Goal: Task Accomplishment & Management: Manage account settings

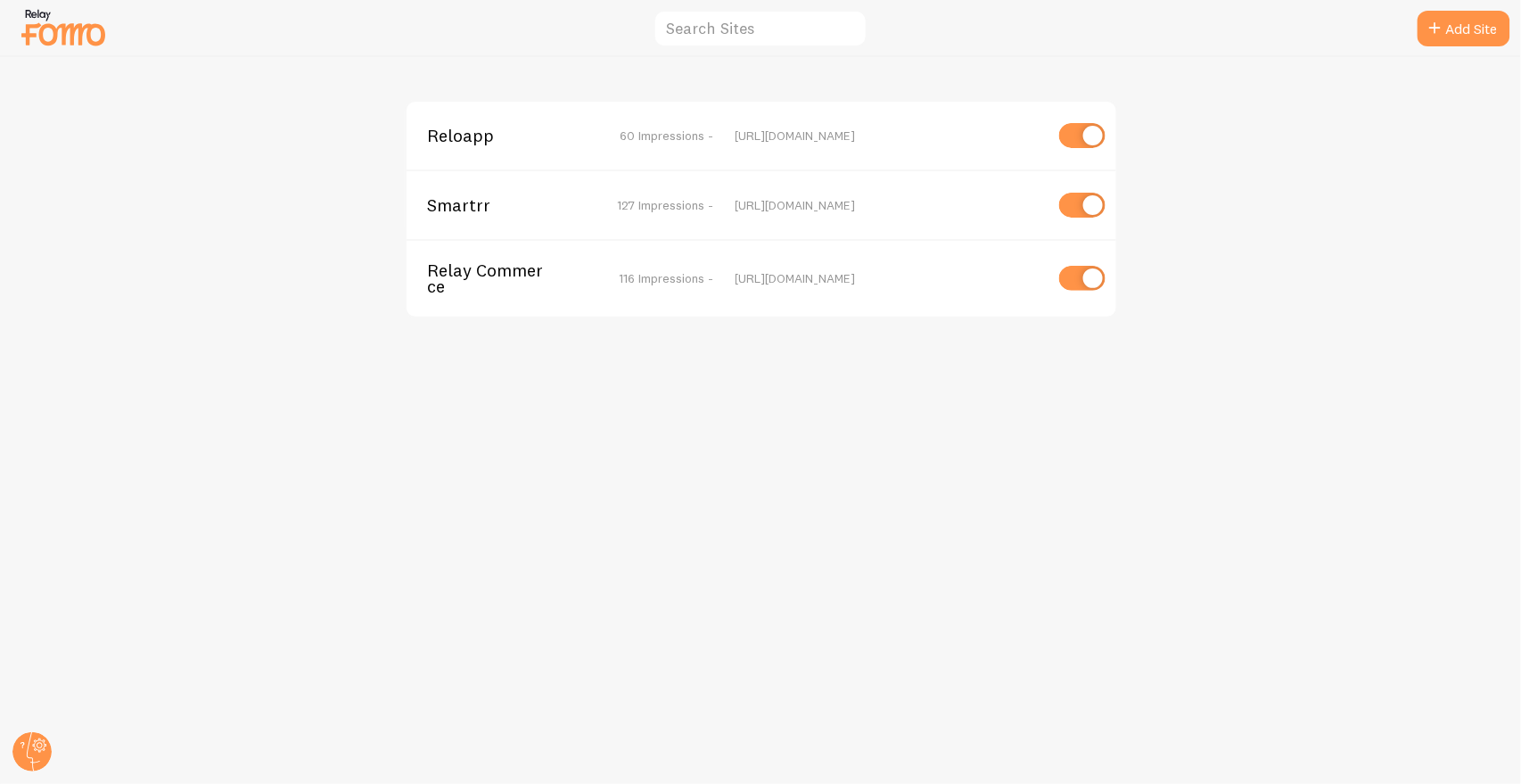
click at [477, 288] on span "Relay Commerce" at bounding box center [499, 278] width 143 height 33
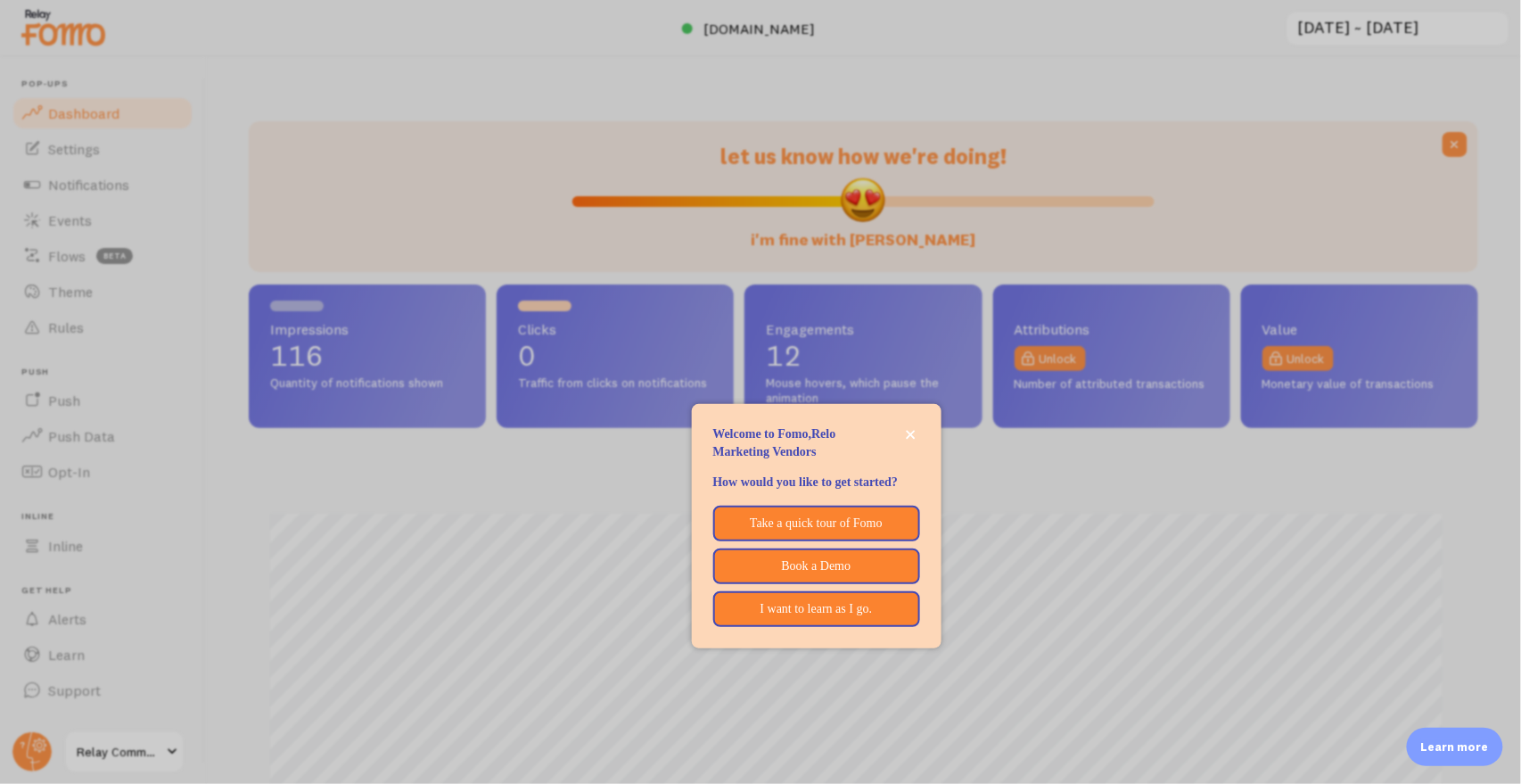
scroll to position [468, 1215]
click at [802, 532] on p "Take a quick tour of Fomo" at bounding box center [817, 523] width 182 height 18
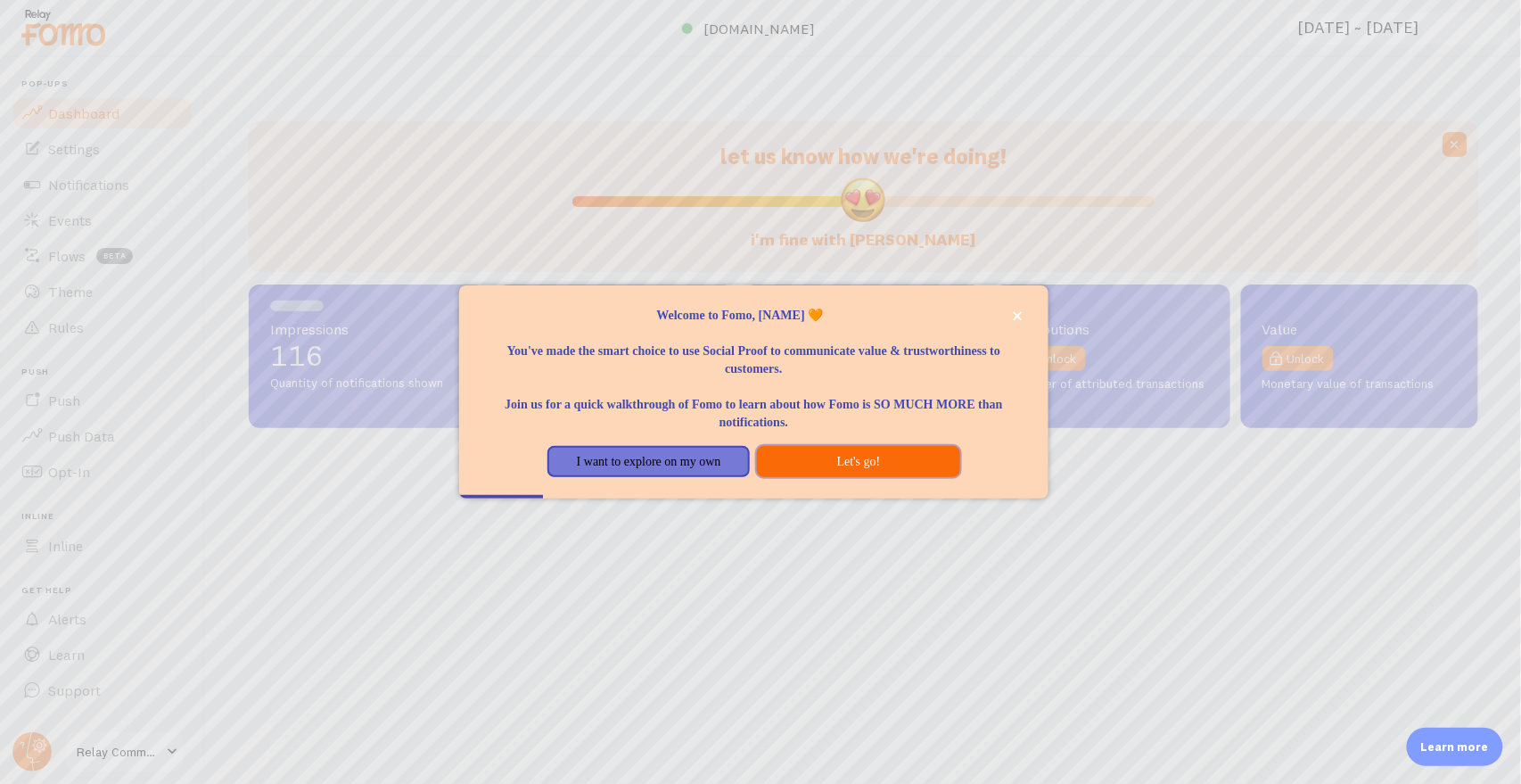
click at [869, 455] on button "Let's go!" at bounding box center [858, 462] width 203 height 32
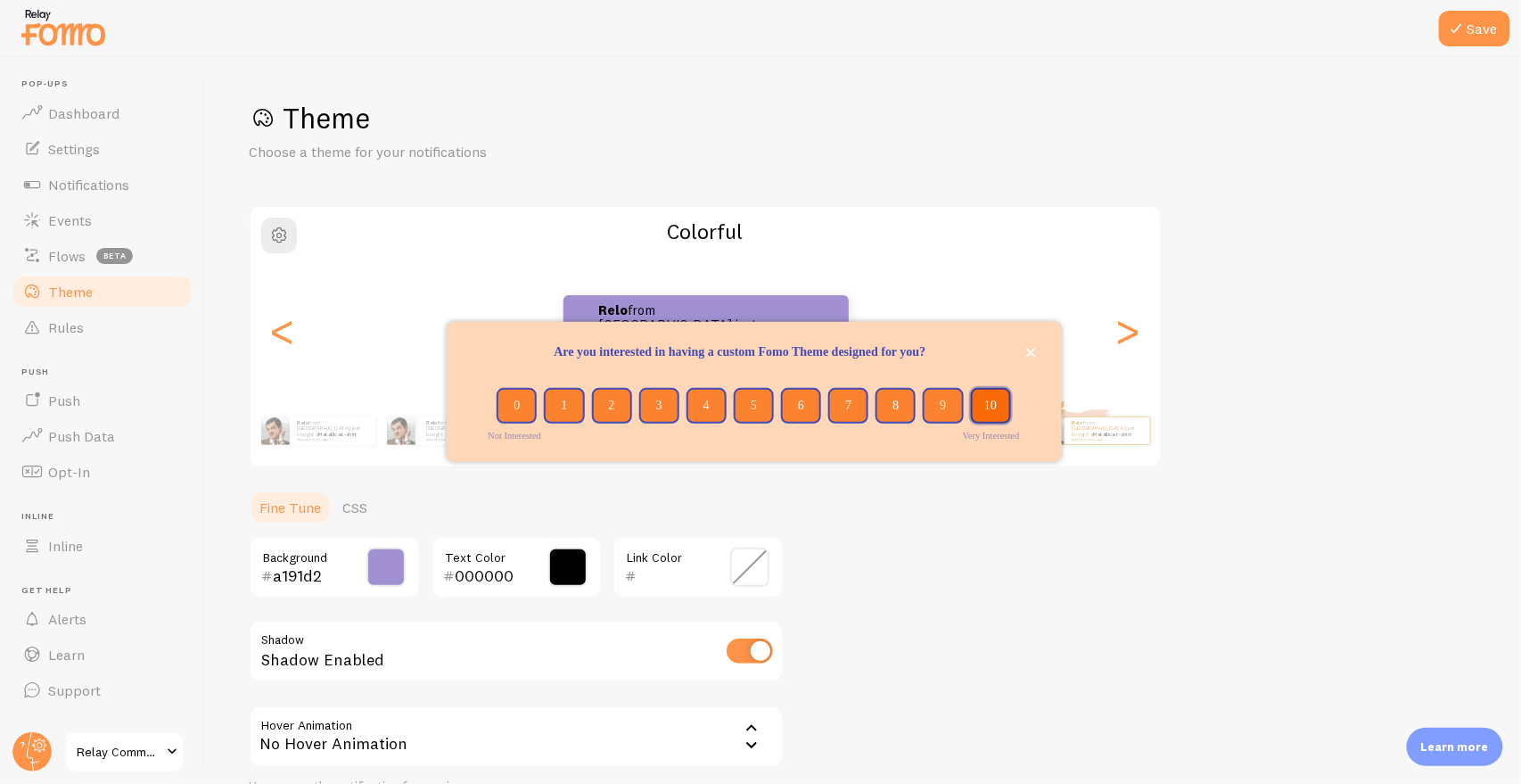
click at [992, 403] on button "10" at bounding box center [991, 405] width 41 height 36
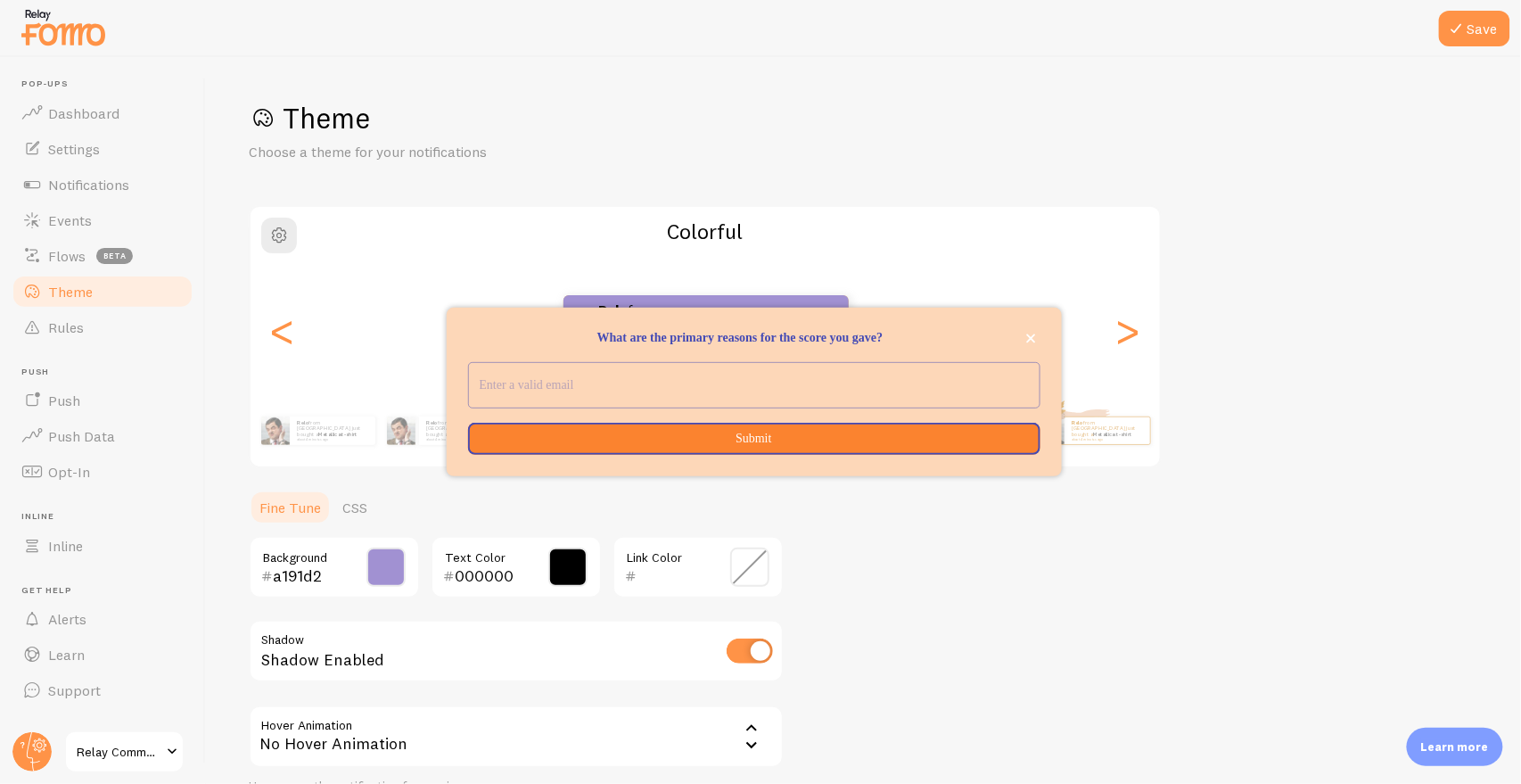
click at [631, 394] on input "What are the primary reasons for the score you gave?" at bounding box center [754, 385] width 571 height 44
type input "elias@fomo.com"
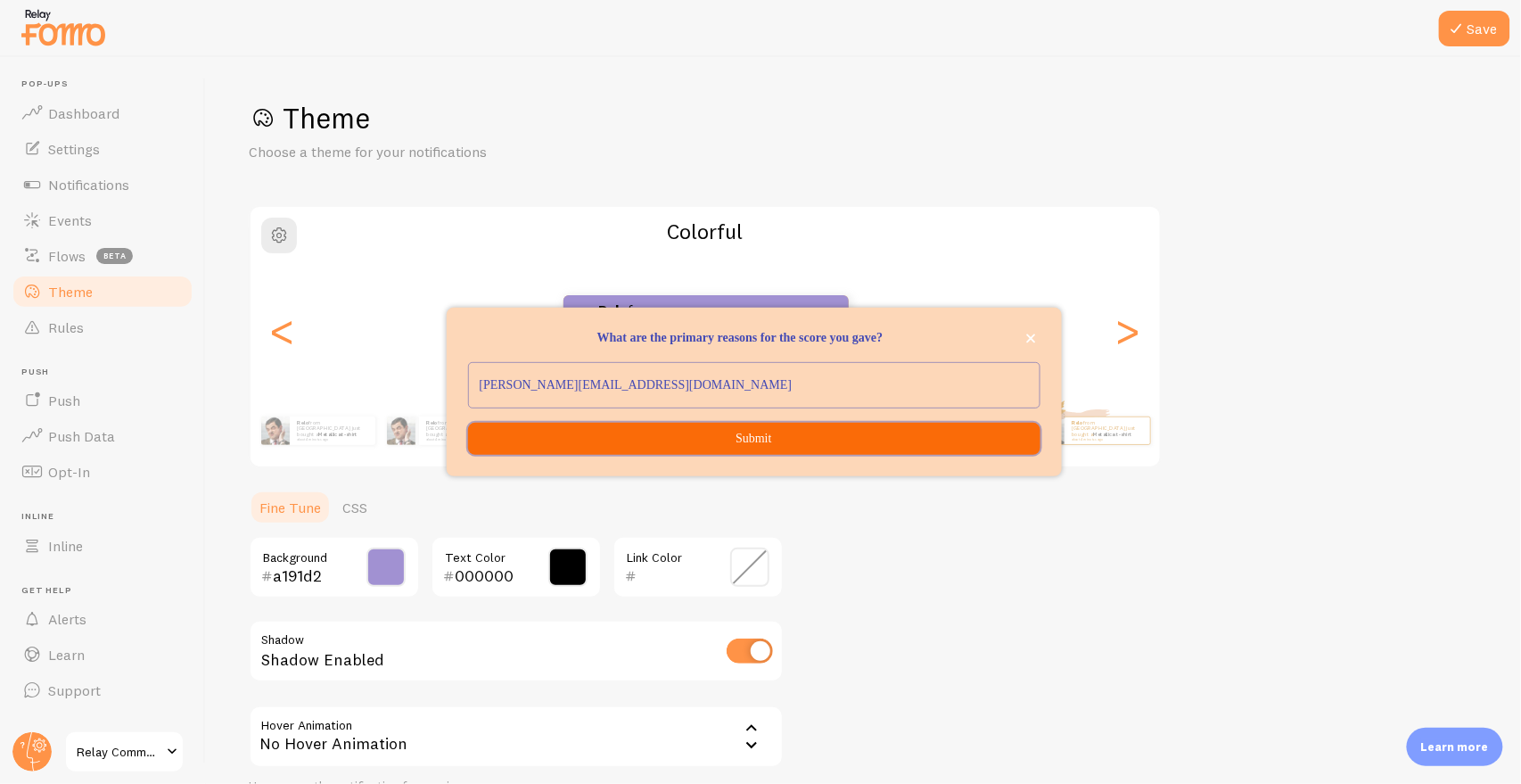
click at [768, 440] on button "Submit" at bounding box center [754, 438] width 573 height 32
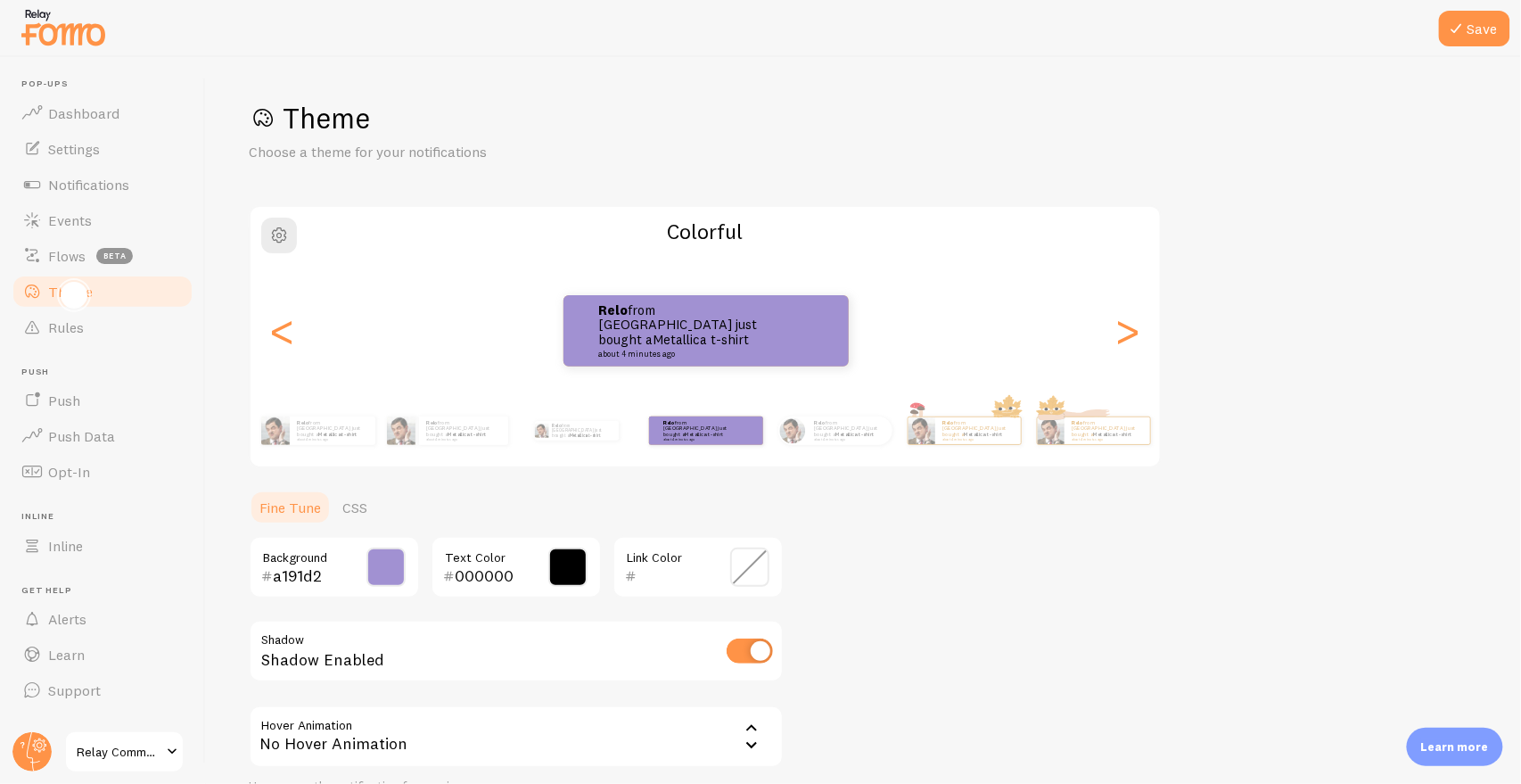
click at [73, 289] on div "🎨 How do you want your notifications to look?" at bounding box center [74, 295] width 14 height 14
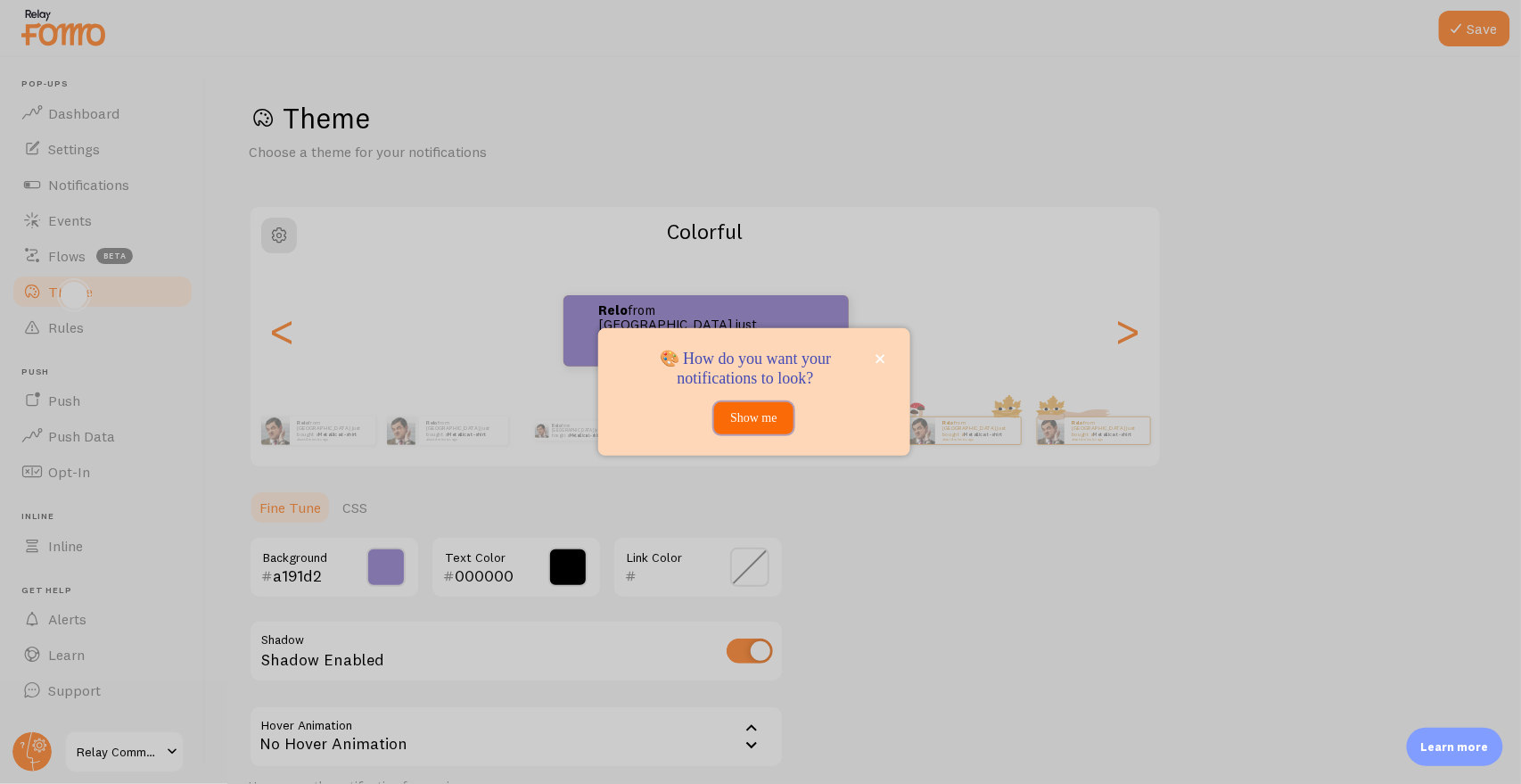
click at [755, 415] on button "Show me" at bounding box center [754, 418] width 79 height 32
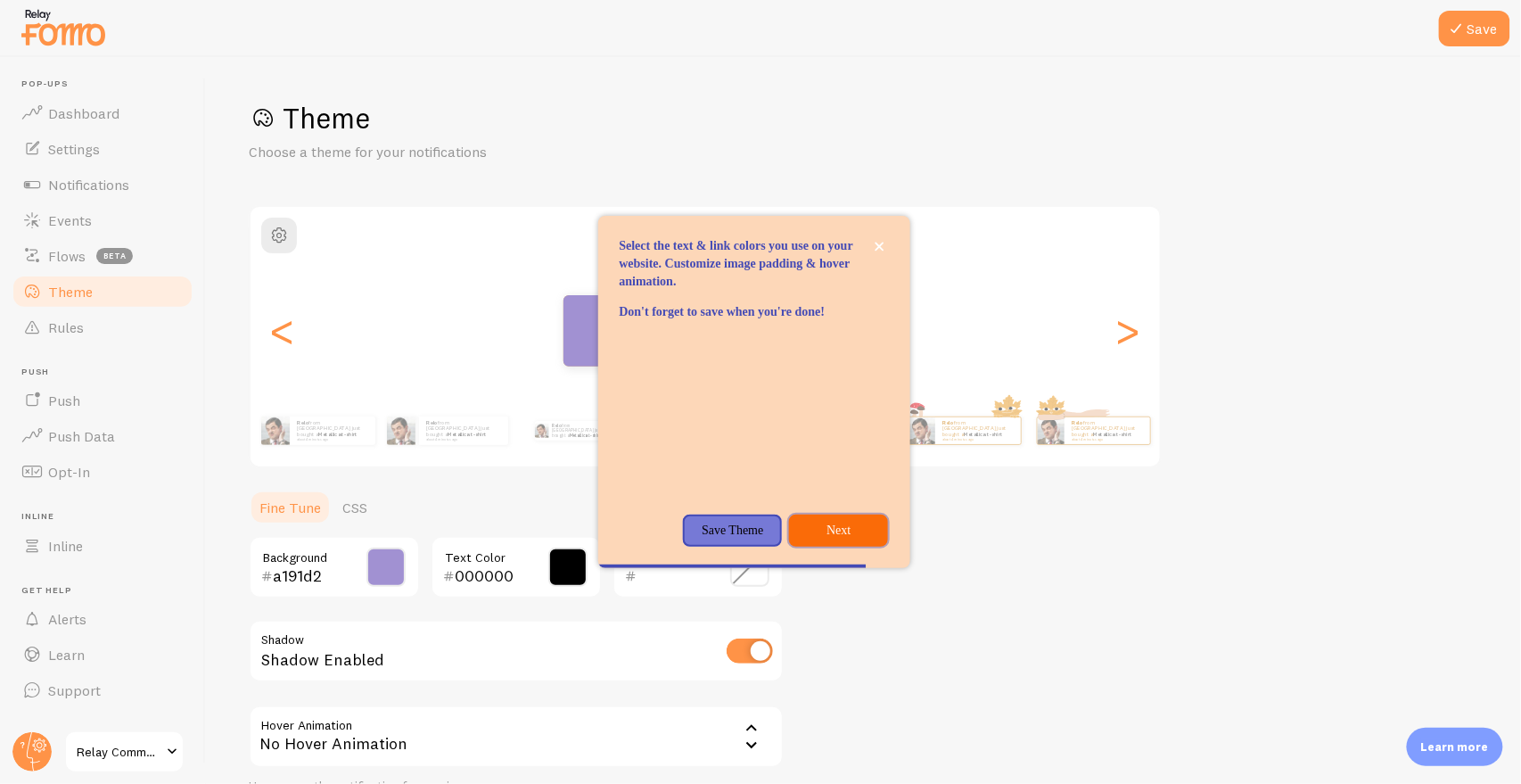
click at [831, 539] on p "Next" at bounding box center [839, 531] width 77 height 18
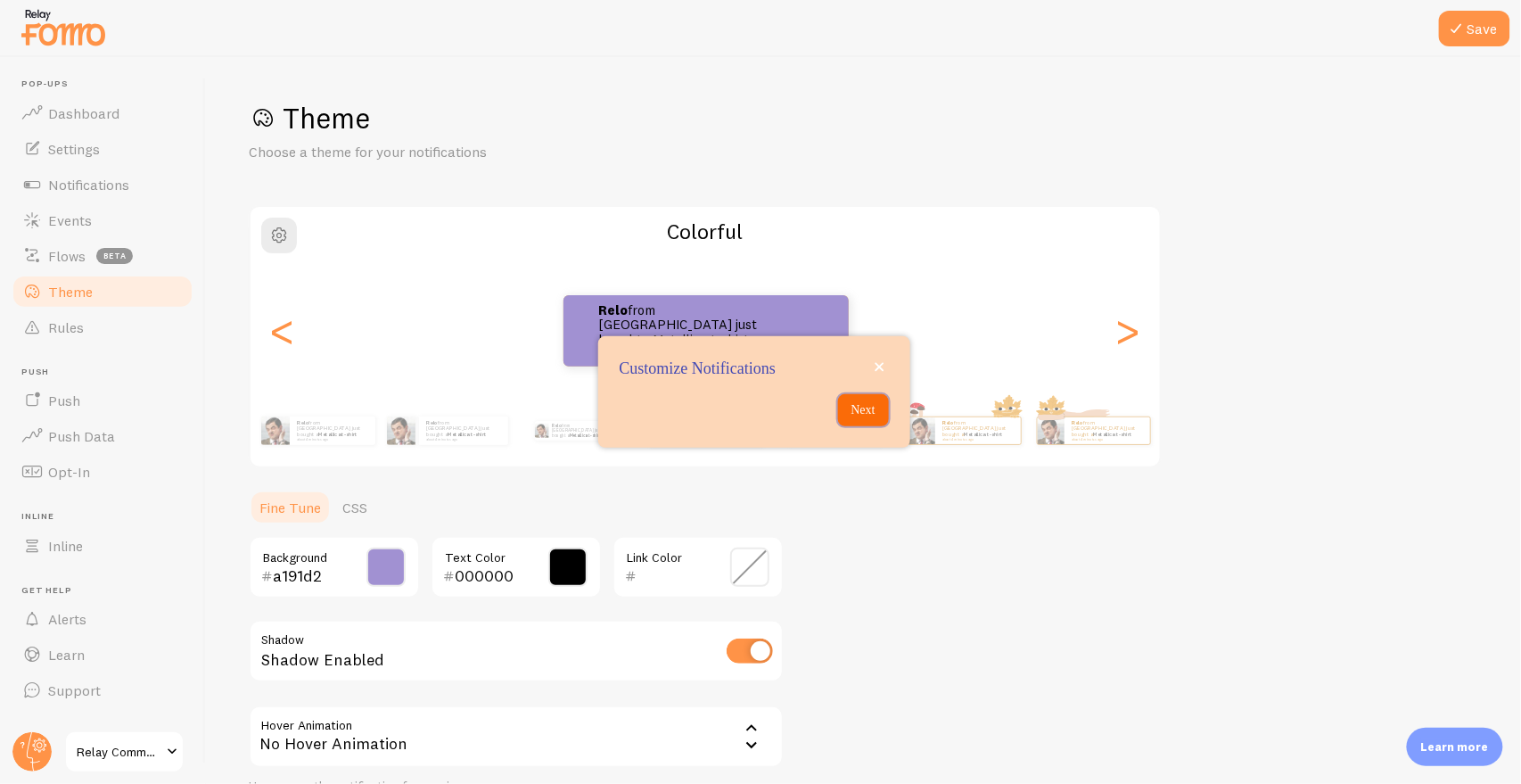
click at [863, 413] on p "Next" at bounding box center [863, 410] width 30 height 18
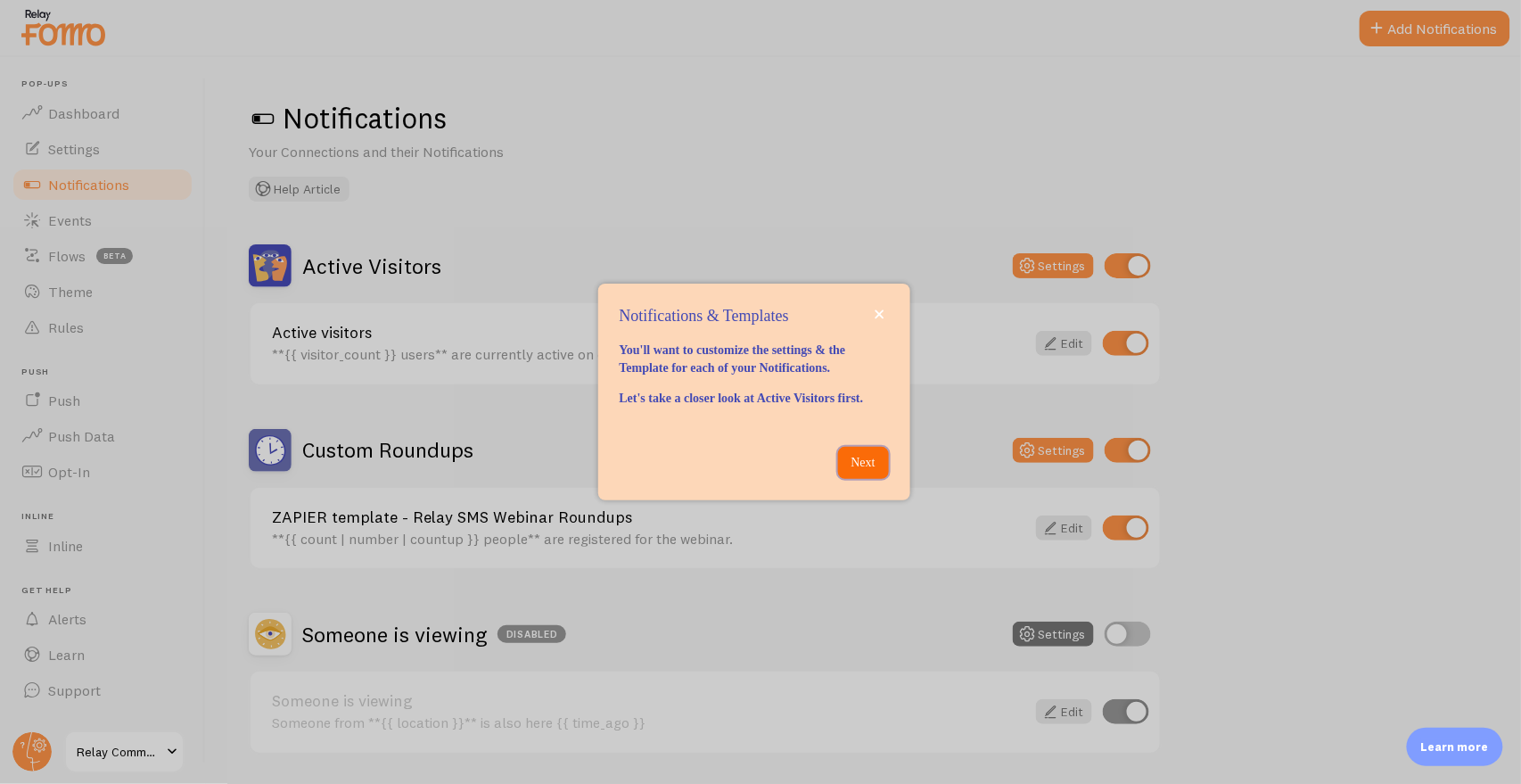
click at [872, 472] on p "Next" at bounding box center [863, 463] width 30 height 18
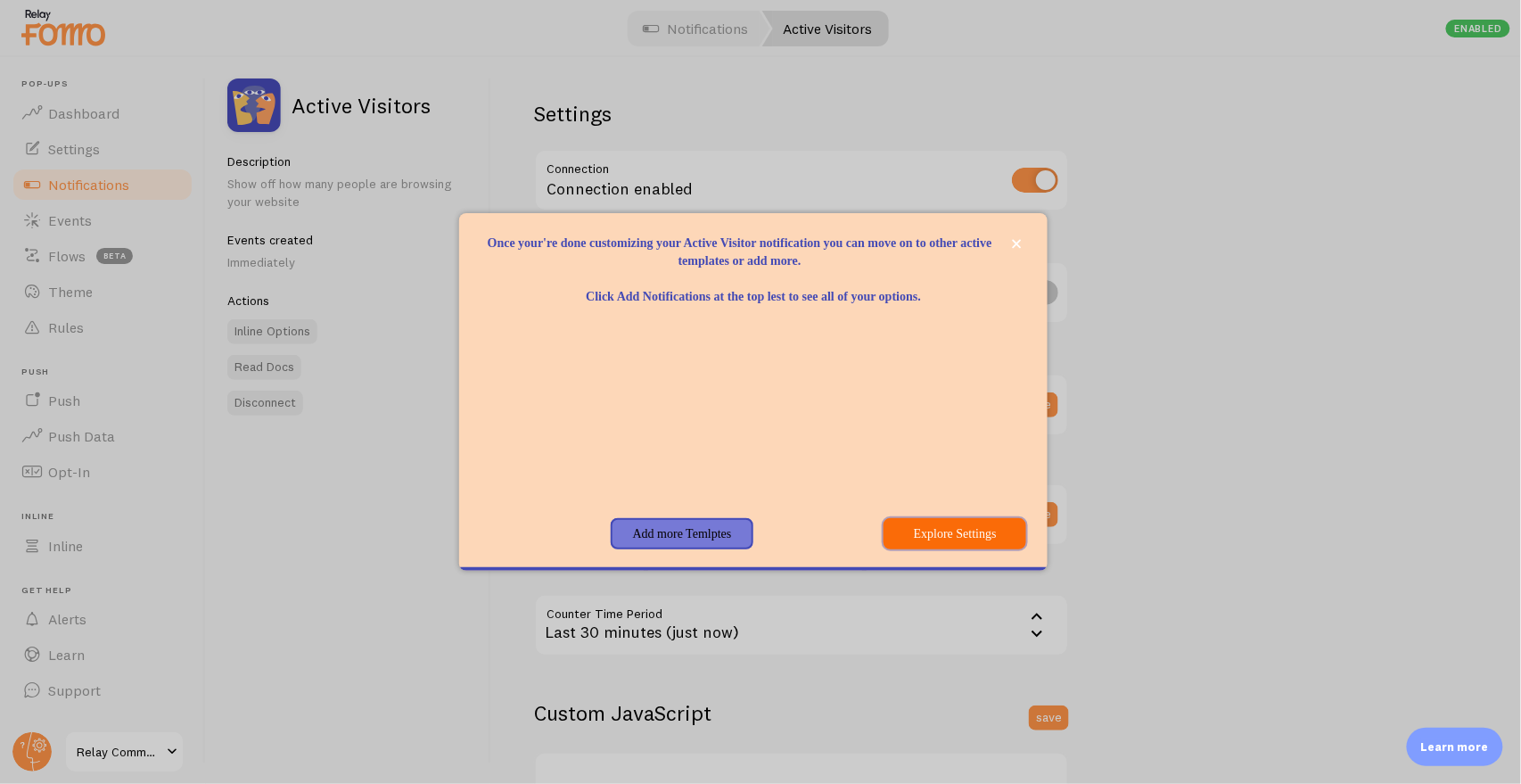
click at [938, 536] on button "Explore Settings" at bounding box center [956, 534] width 142 height 32
click at [978, 531] on button "Explore Settings" at bounding box center [956, 534] width 142 height 32
click at [943, 533] on button "Explore Settings" at bounding box center [956, 534] width 142 height 32
click at [920, 531] on button "Explore Settings" at bounding box center [956, 534] width 142 height 32
click at [780, 542] on div "Add more Temlptes" at bounding box center [682, 534] width 229 height 32
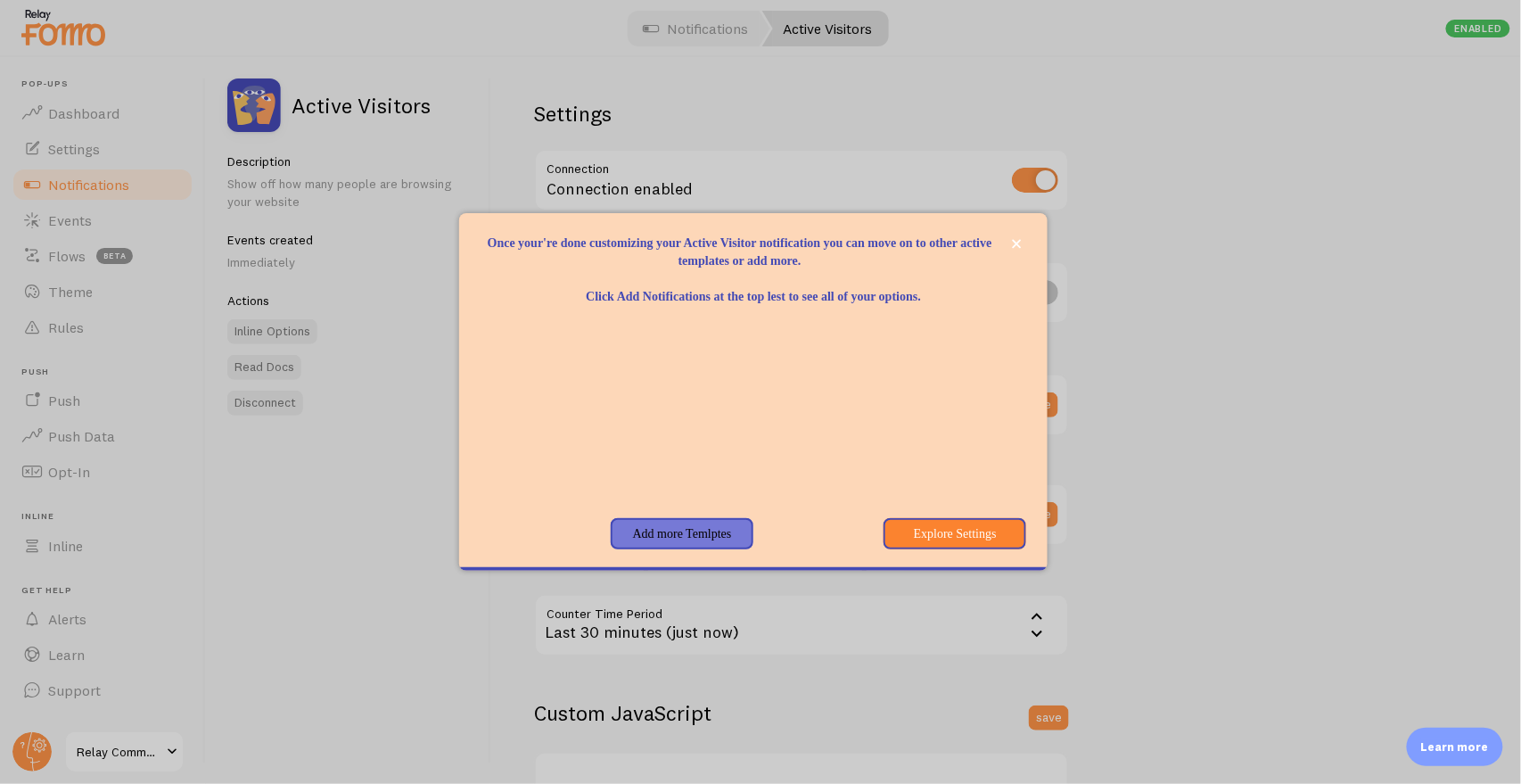
click at [971, 504] on div "Once your&amp;#39;re done customizing your Active Visitor notification you can …" at bounding box center [753, 510] width 588 height 14
click at [959, 532] on button "Explore Settings" at bounding box center [956, 534] width 142 height 32
click at [963, 538] on button "Explore Settings" at bounding box center [956, 534] width 142 height 32
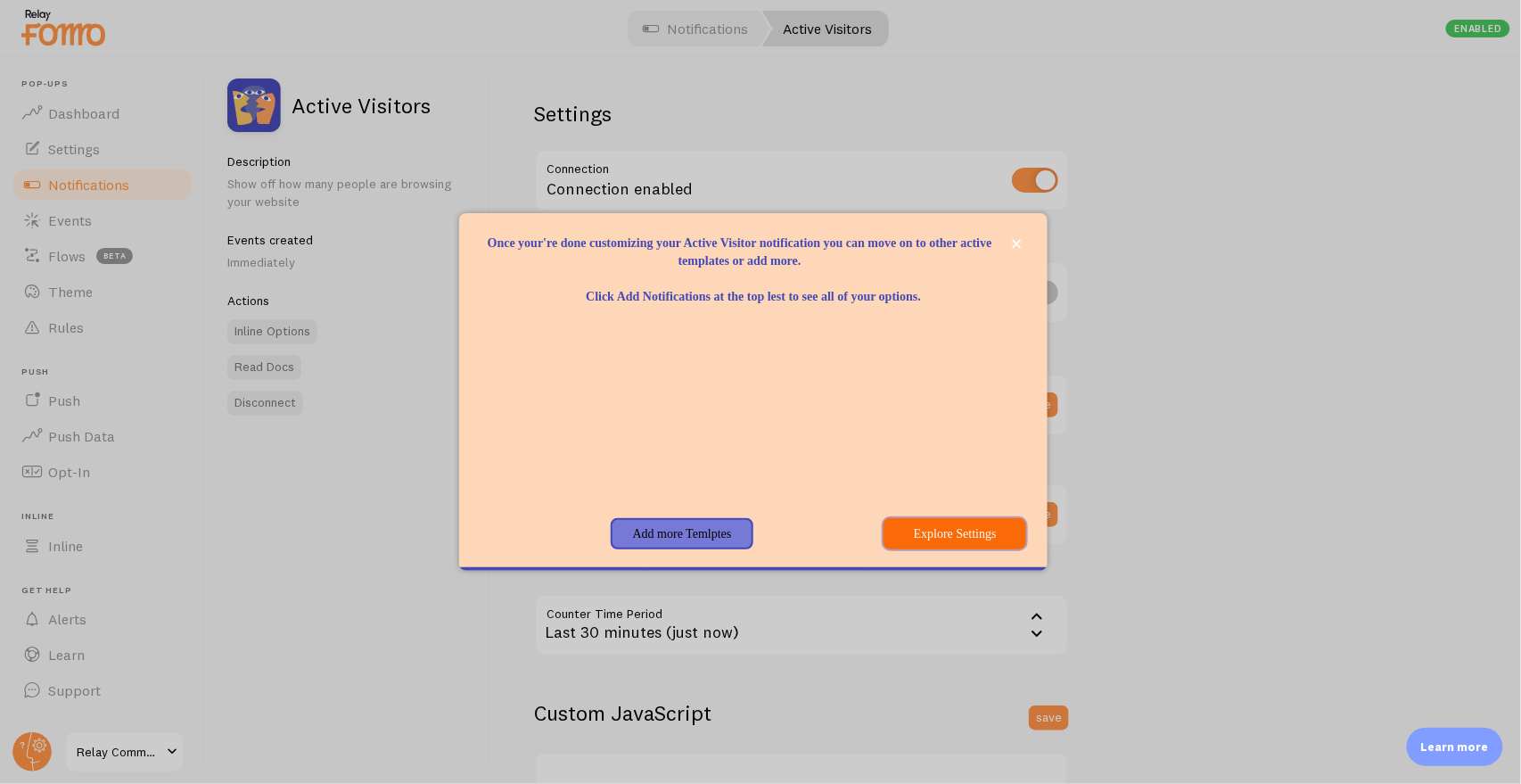
click at [963, 538] on button "Explore Settings" at bounding box center [956, 534] width 142 height 32
drag, startPoint x: 963, startPoint y: 538, endPoint x: 922, endPoint y: 511, distance: 49.1
click at [961, 538] on button "Explore Settings" at bounding box center [956, 534] width 142 height 32
click at [957, 537] on button "Explore Settings" at bounding box center [956, 534] width 142 height 32
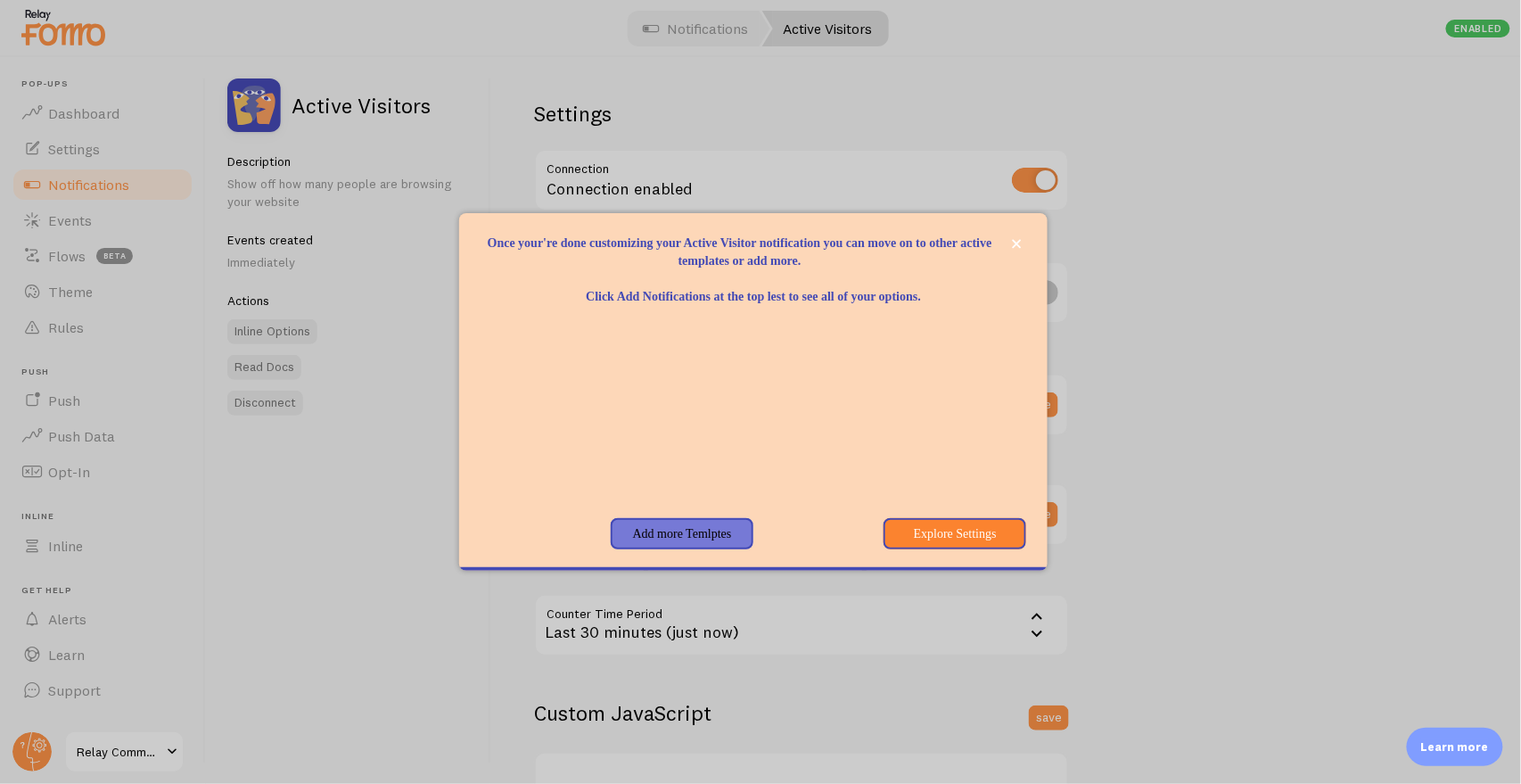
click at [54, 27] on div at bounding box center [760, 392] width 1521 height 784
click at [721, 531] on button "Add more Temlptes" at bounding box center [682, 534] width 142 height 32
click at [963, 544] on button "Explore Settings" at bounding box center [956, 534] width 142 height 32
click at [1026, 237] on button "close," at bounding box center [1018, 243] width 19 height 19
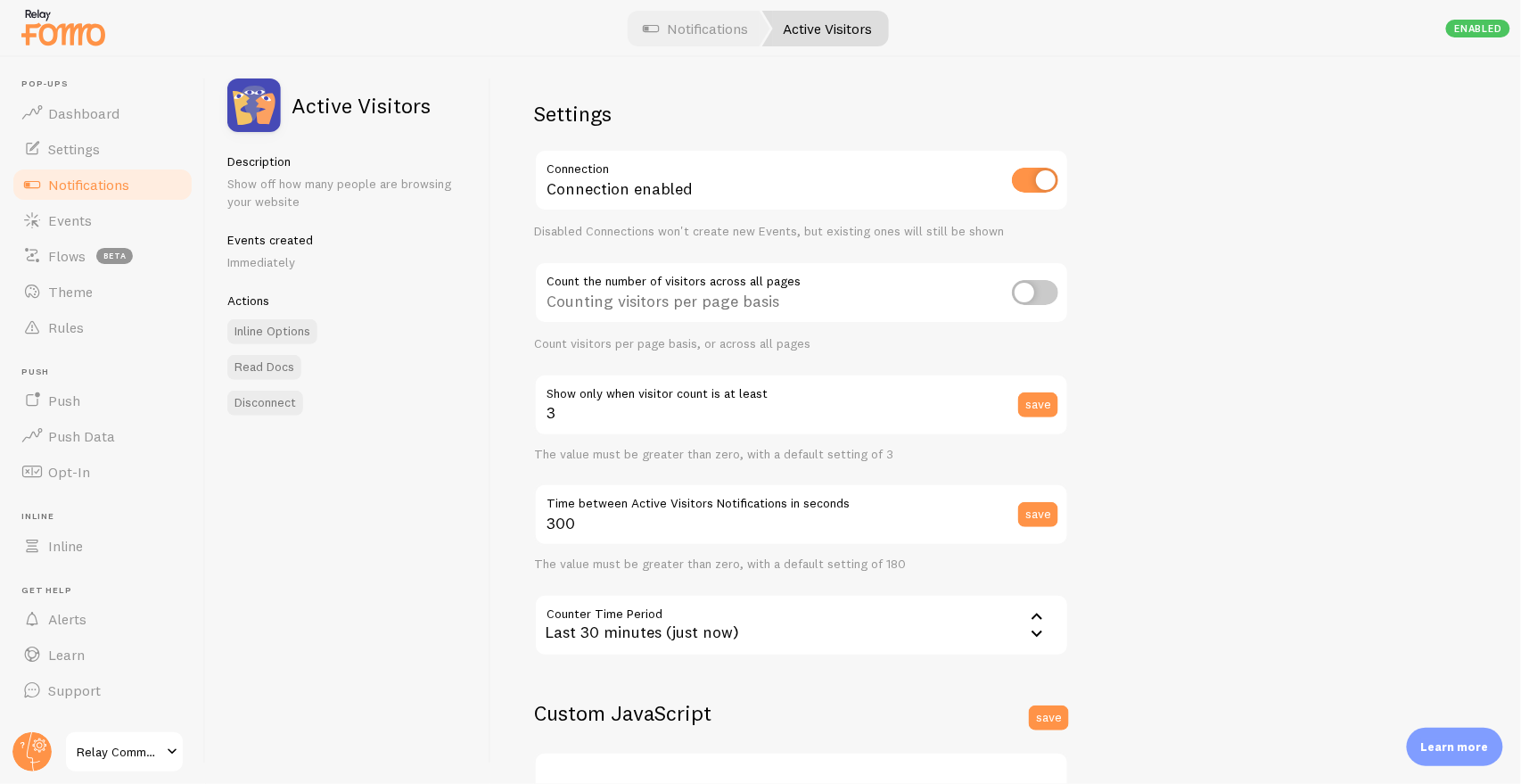
click at [73, 23] on img at bounding box center [63, 28] width 89 height 45
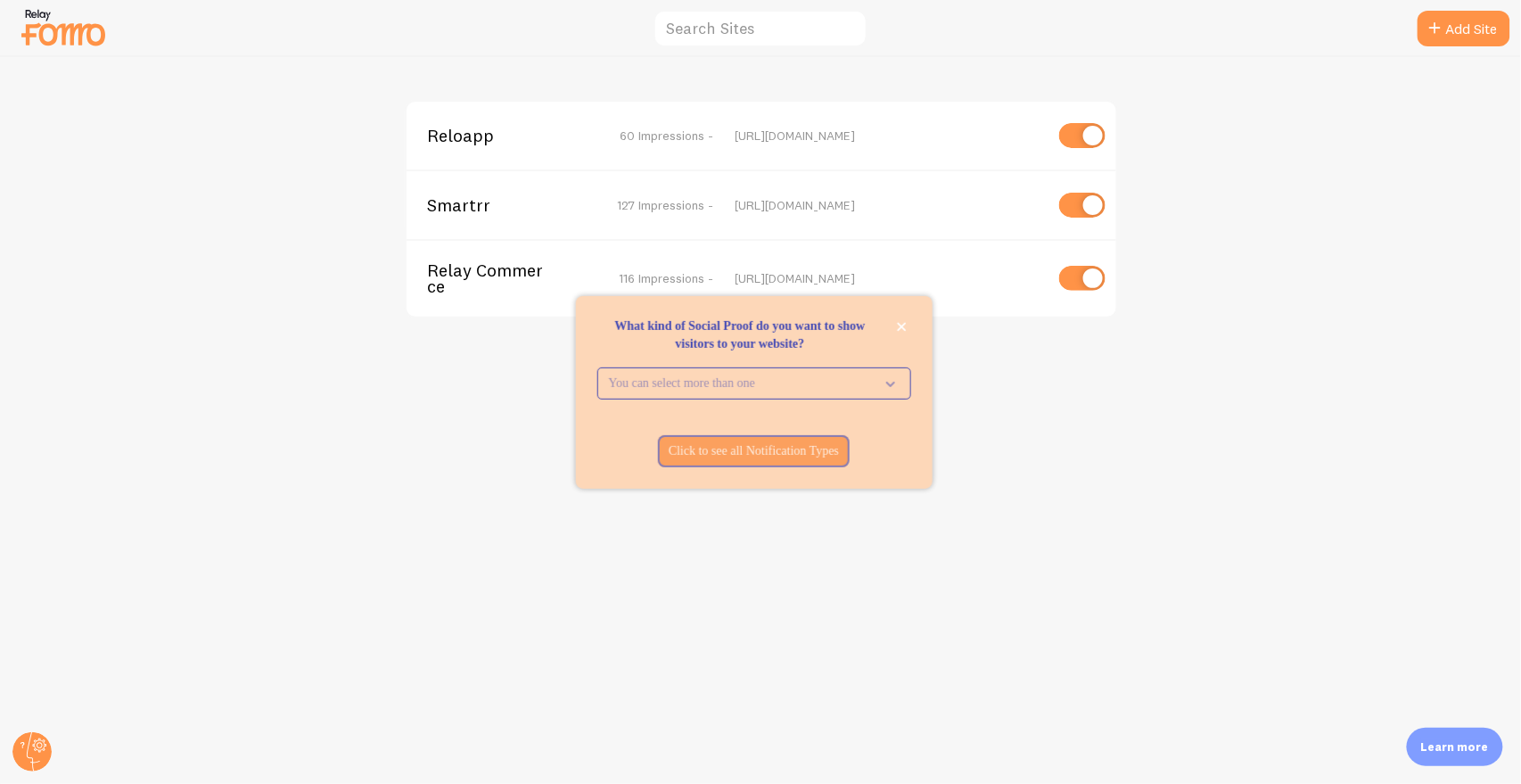
click at [1443, 742] on p "Learn more" at bounding box center [1455, 746] width 68 height 17
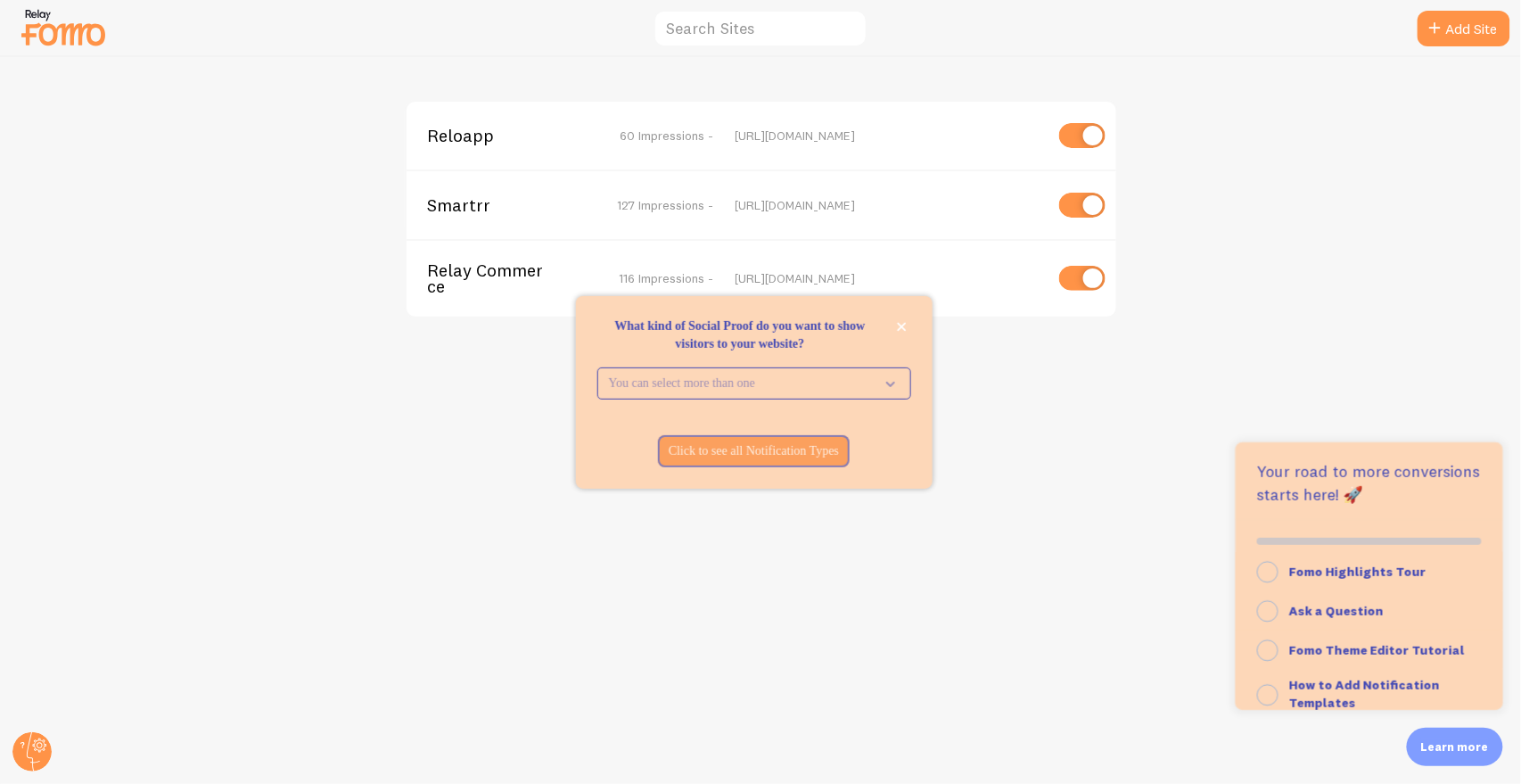
click at [436, 264] on span "Relay Commerce" at bounding box center [499, 278] width 143 height 33
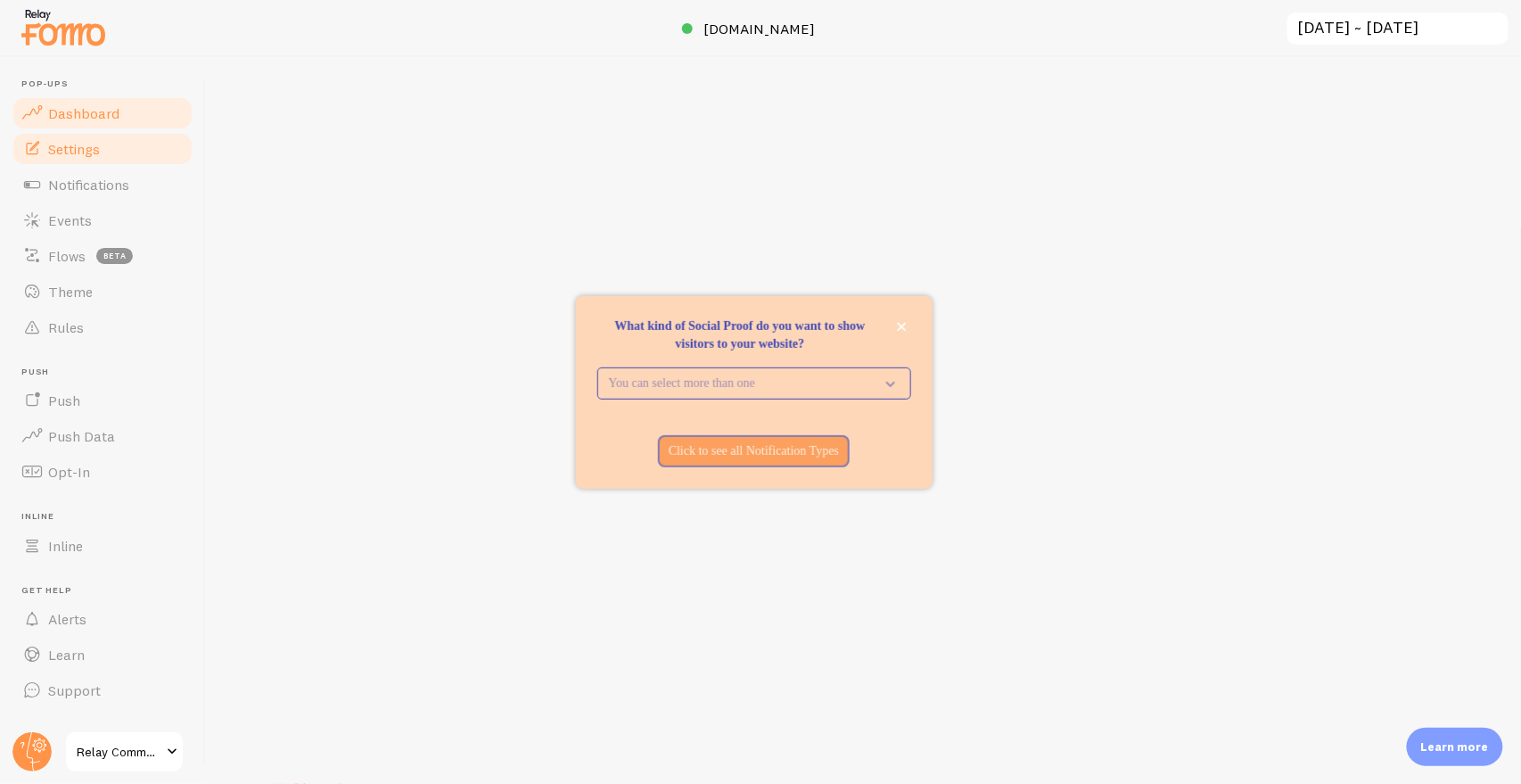
click at [92, 148] on span "Settings" at bounding box center [74, 149] width 51 height 18
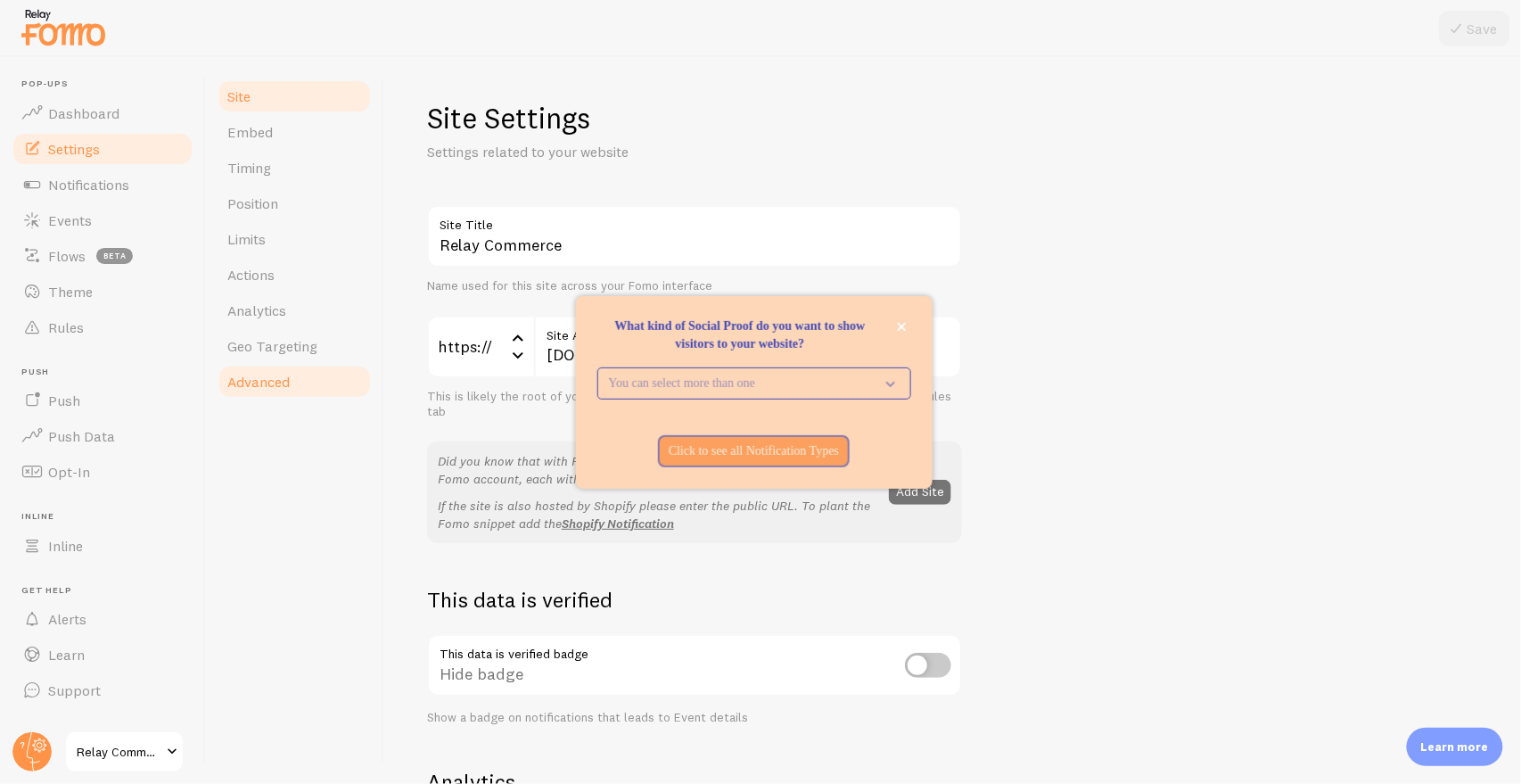
click at [257, 383] on span "Advanced" at bounding box center [258, 382] width 62 height 18
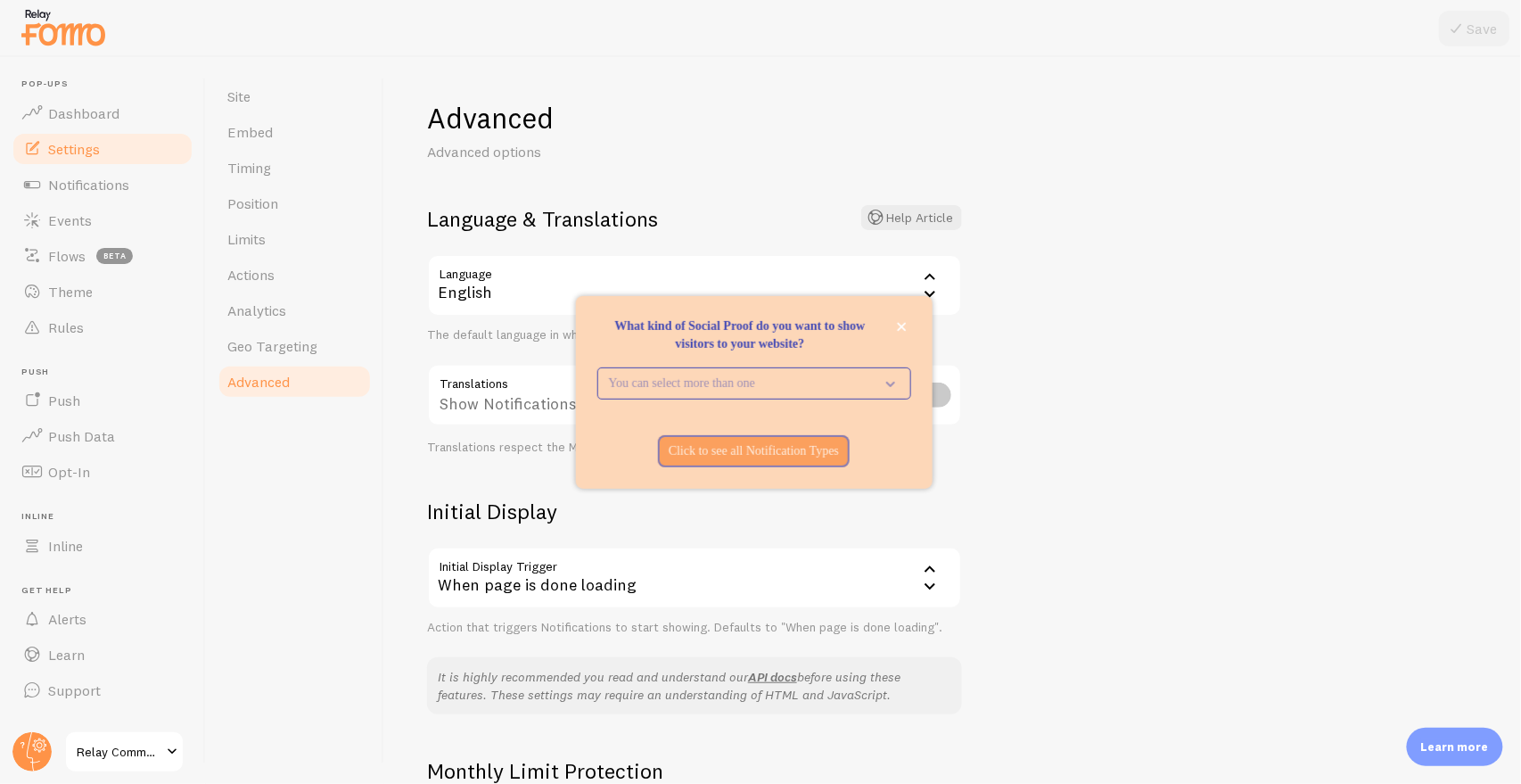
click at [703, 588] on div "When page is done loading" at bounding box center [694, 577] width 535 height 62
